Goal: Task Accomplishment & Management: Complete application form

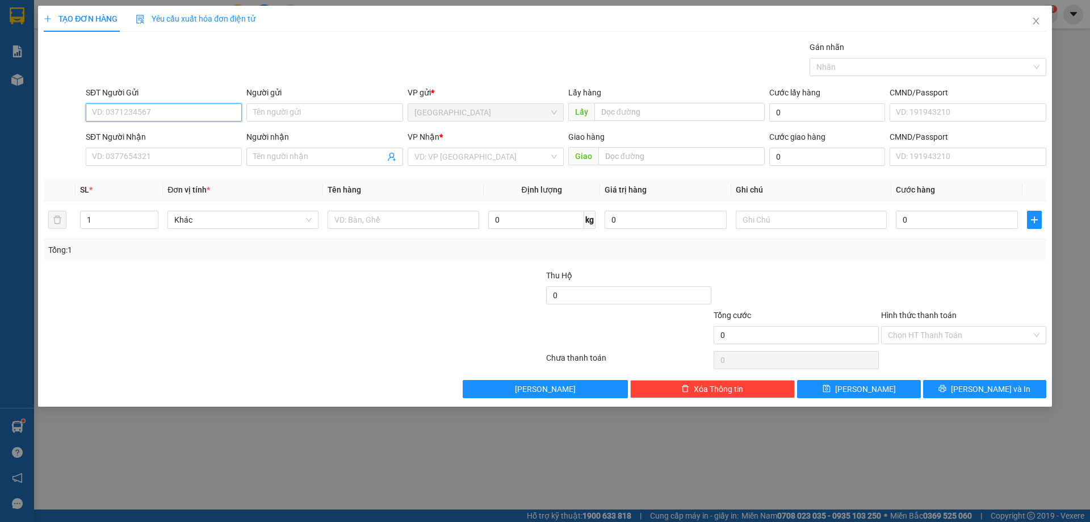
click at [153, 110] on input "SĐT Người Gửi" at bounding box center [164, 112] width 156 height 18
click at [122, 136] on div "0961942528 - [PERSON_NAME]" at bounding box center [164, 135] width 143 height 12
type input "0961942528"
type input "[PERSON_NAME]"
type input "0334881815"
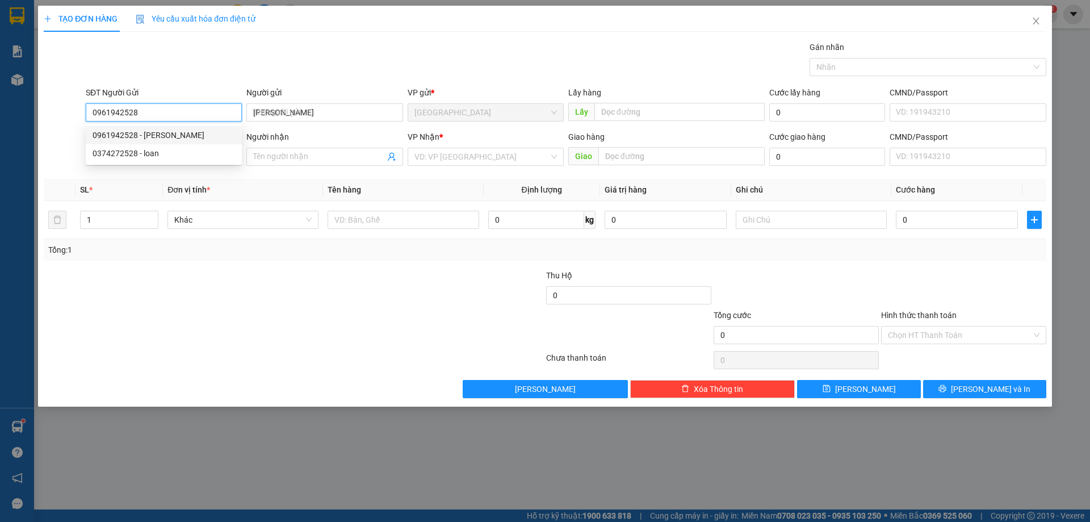
type input "50.000"
type input "0961942528"
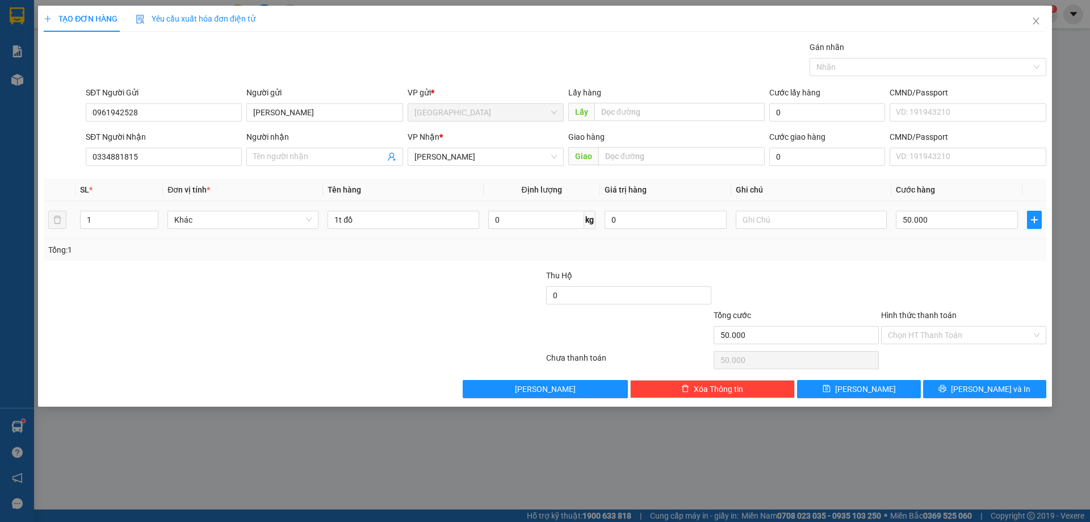
drag, startPoint x: 110, startPoint y: 223, endPoint x: 0, endPoint y: 239, distance: 110.7
click at [0, 239] on div "TẠO ĐƠN HÀNG Yêu cầu xuất hóa đơn điện tử Transit Pickup Surcharge Ids Transit …" at bounding box center [545, 261] width 1090 height 522
type input "2"
type input "8"
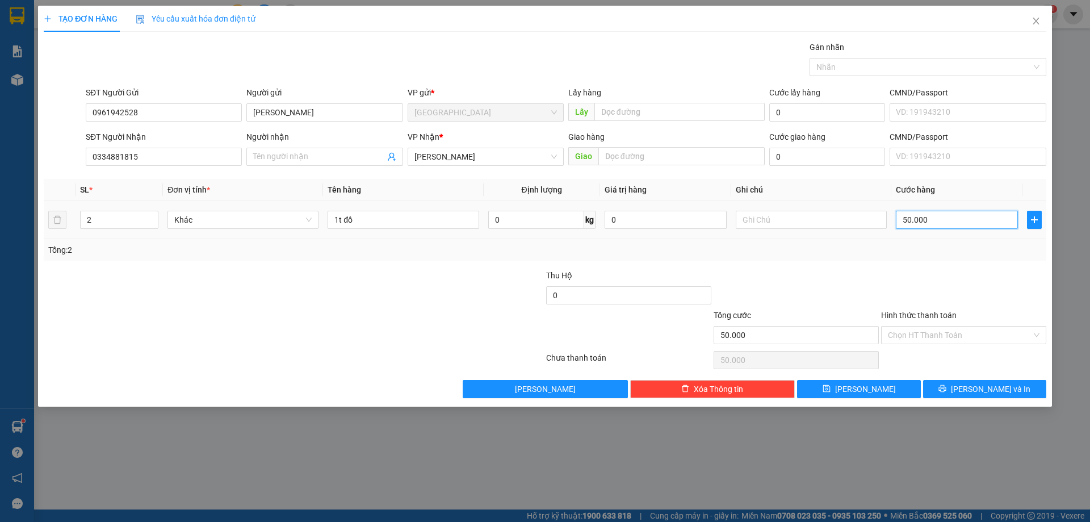
type input "8"
type input "80"
type input "80.000"
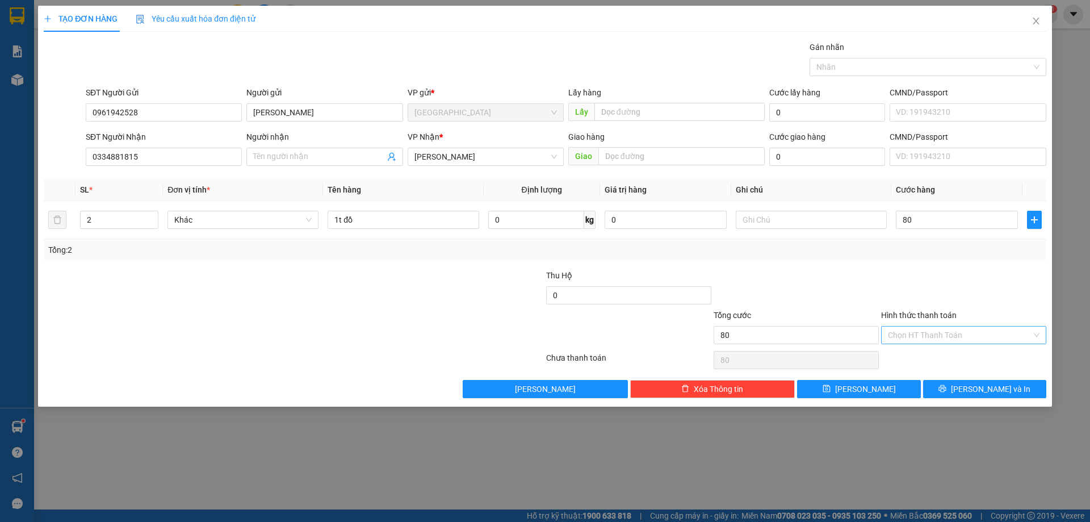
type input "80.000"
drag, startPoint x: 971, startPoint y: 337, endPoint x: 925, endPoint y: 372, distance: 57.6
click at [971, 337] on input "Hình thức thanh toán" at bounding box center [960, 335] width 144 height 17
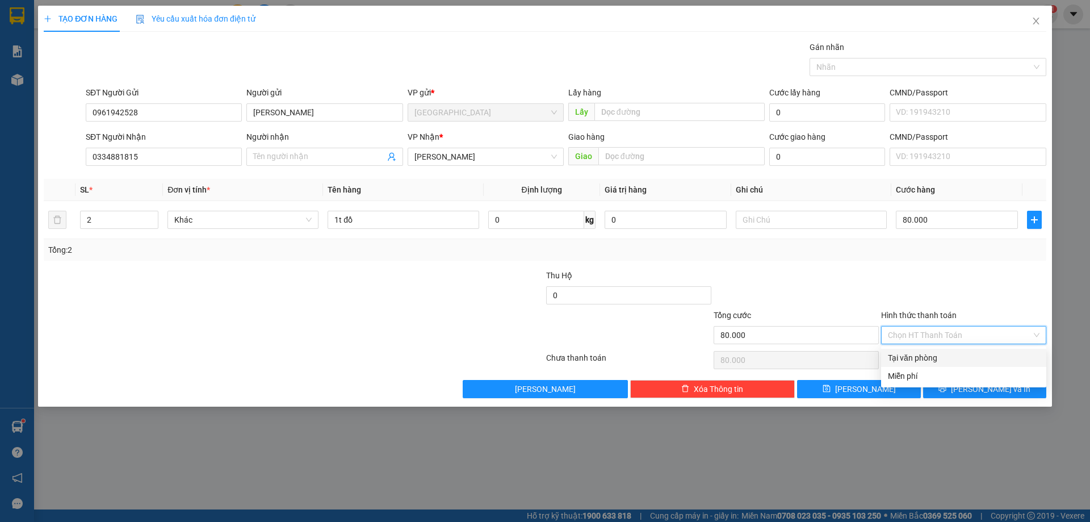
click at [930, 360] on div "Tại văn phòng" at bounding box center [964, 358] width 152 height 12
type input "0"
click at [948, 388] on button "[PERSON_NAME] và In" at bounding box center [984, 389] width 123 height 18
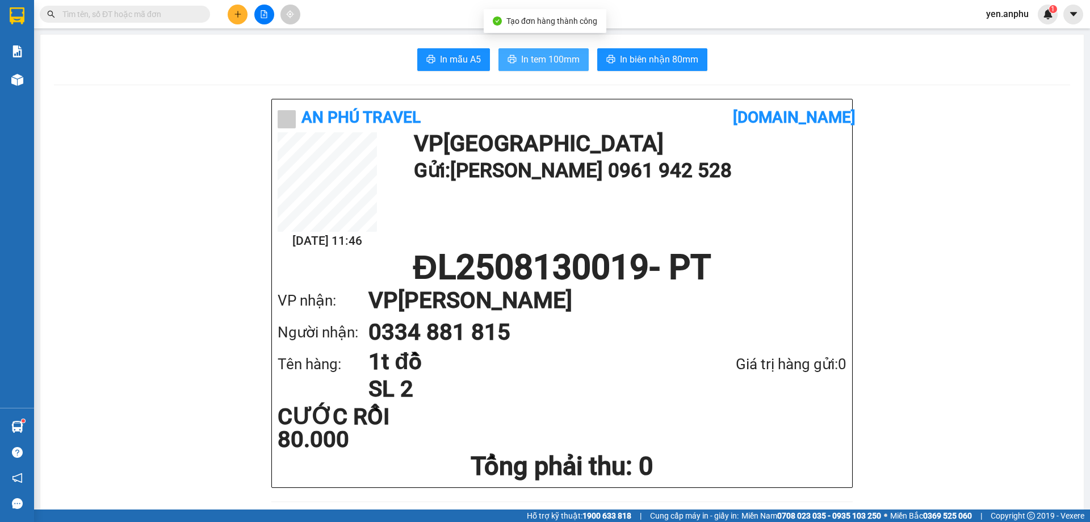
click at [517, 59] on button "In tem 100mm" at bounding box center [544, 59] width 90 height 23
